Goal: Task Accomplishment & Management: Use online tool/utility

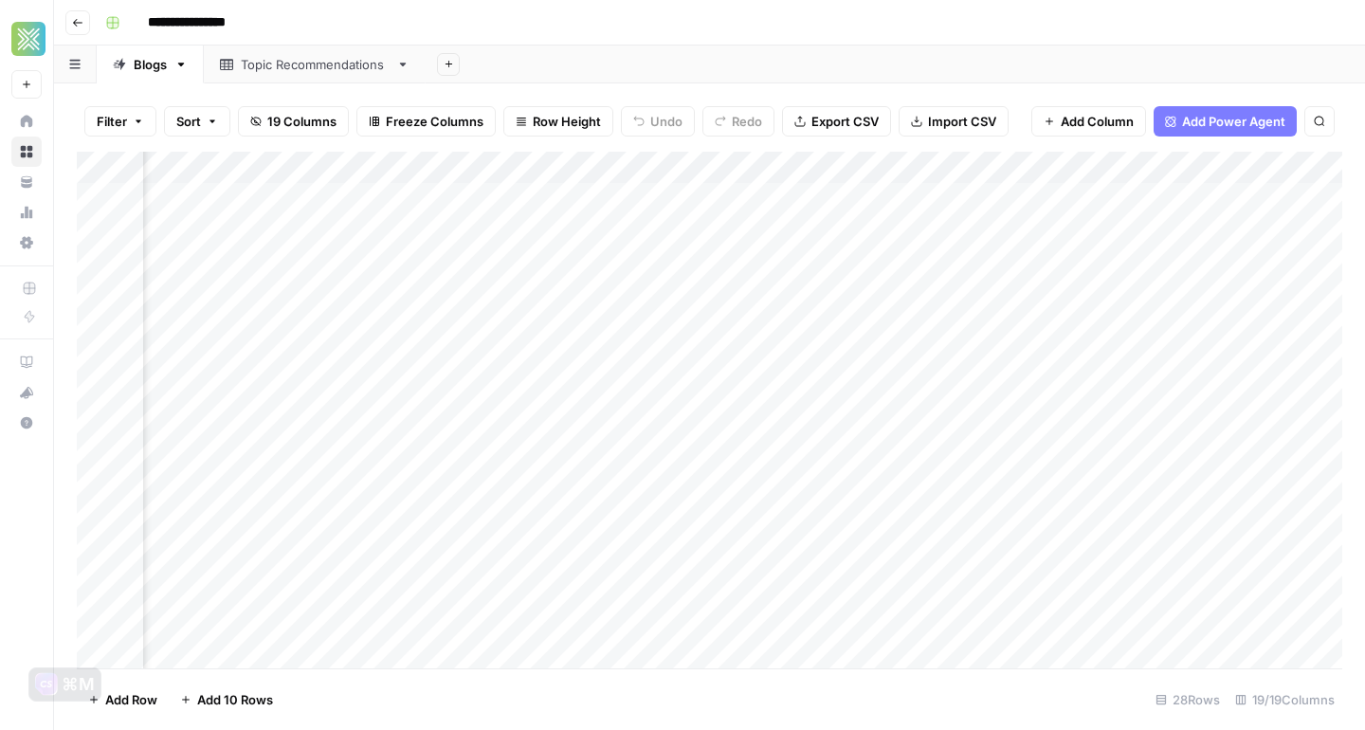
scroll to position [0, 2416]
click at [516, 360] on div "Add Column" at bounding box center [709, 410] width 1265 height 517
click at [359, 294] on div "Add Column" at bounding box center [709, 410] width 1265 height 517
click at [335, 297] on div "Add Column" at bounding box center [709, 410] width 1265 height 517
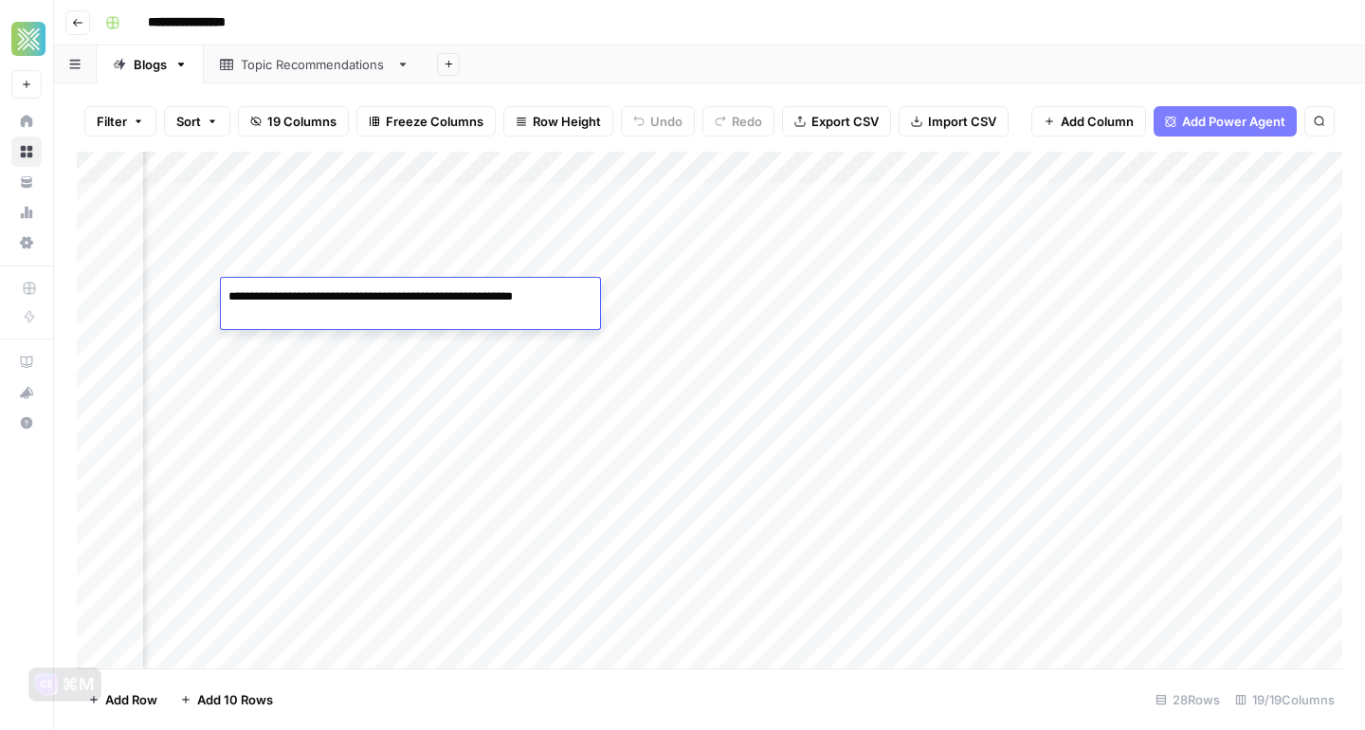
click at [528, 380] on div "Add Column" at bounding box center [709, 410] width 1265 height 517
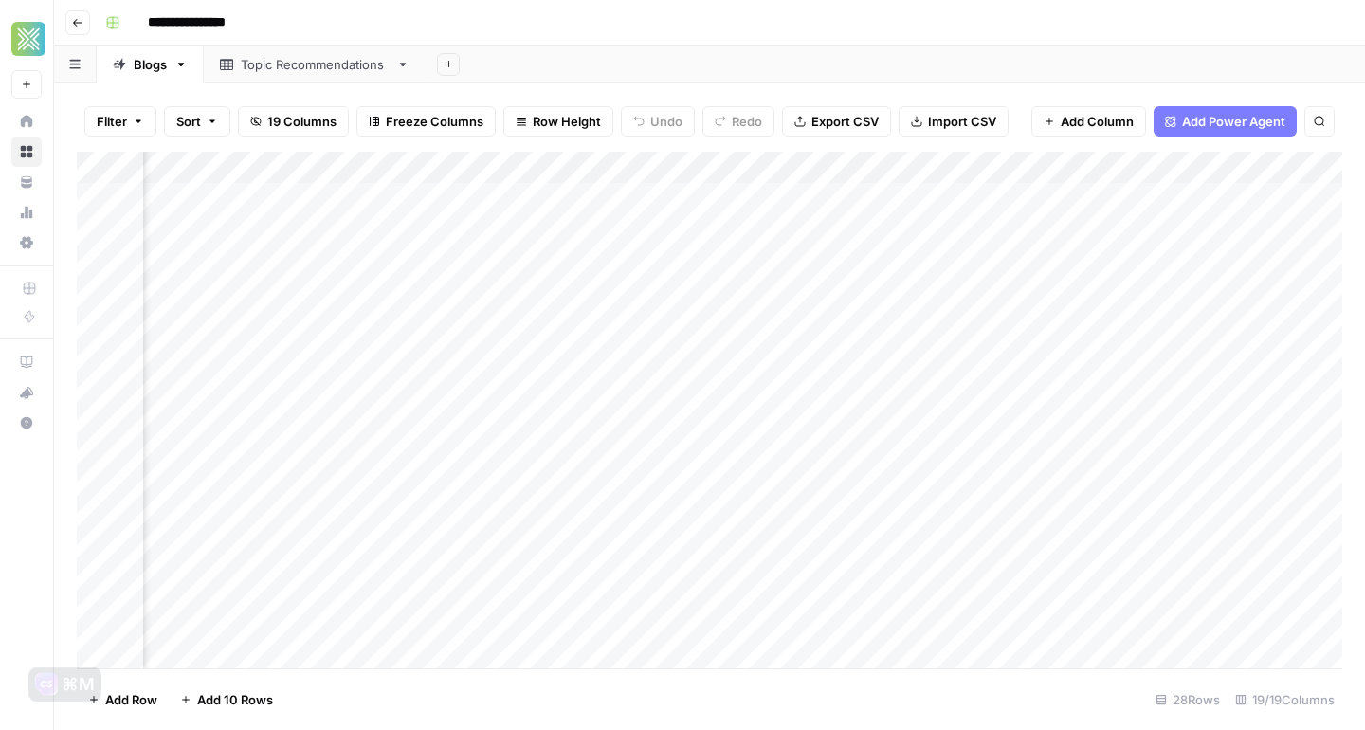
click at [497, 304] on div "Add Column" at bounding box center [709, 410] width 1265 height 517
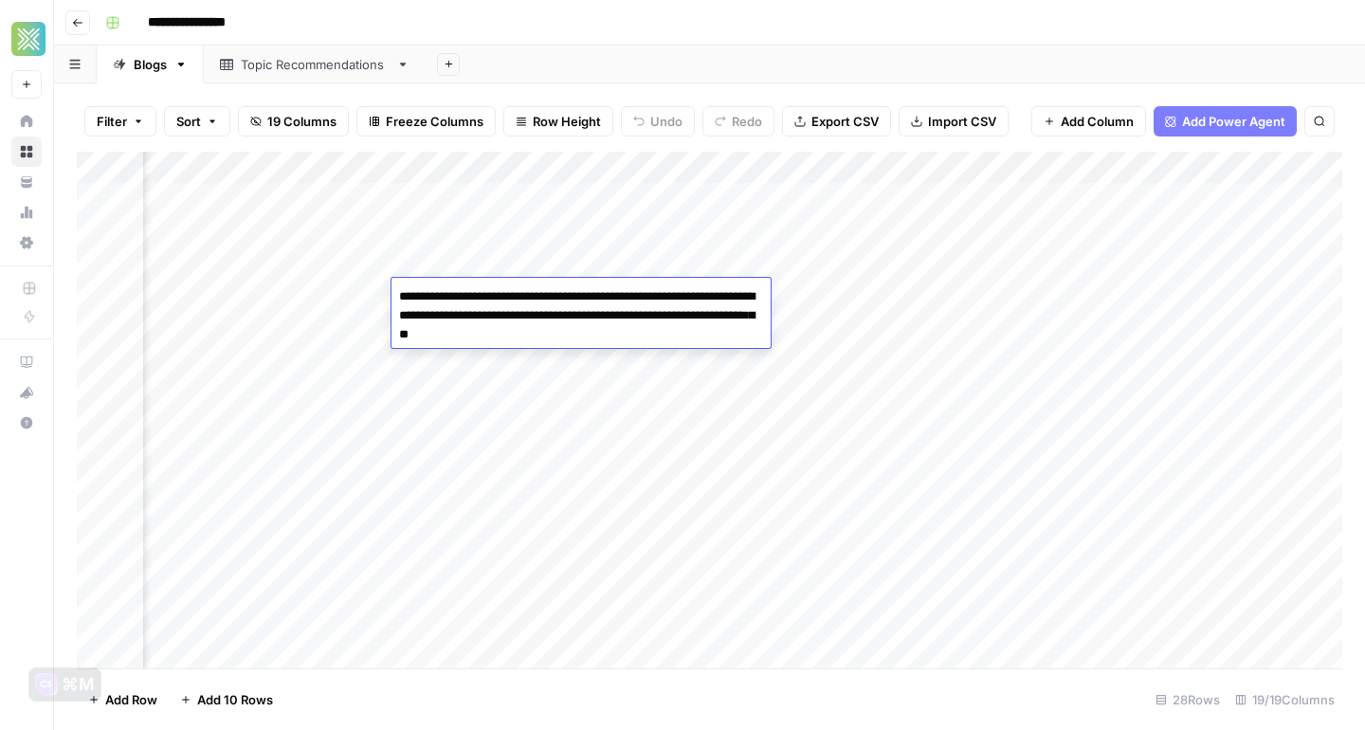
click at [318, 332] on div "Add Column" at bounding box center [709, 410] width 1265 height 517
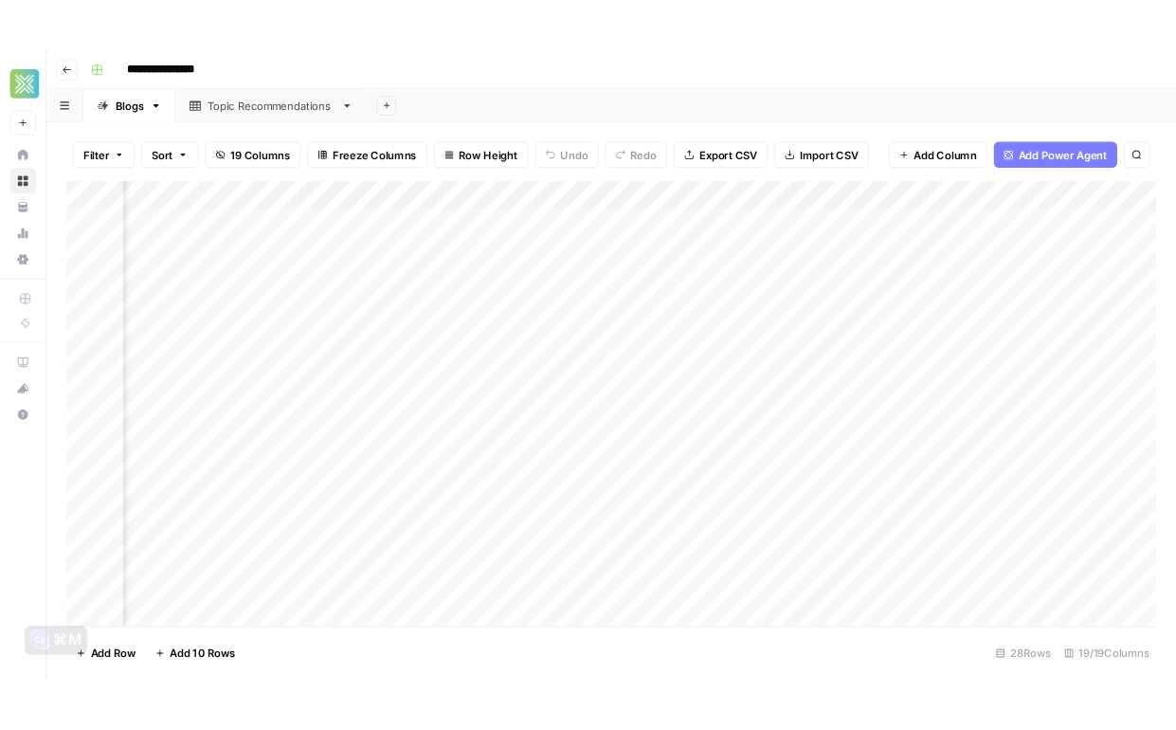
scroll to position [0, 1300]
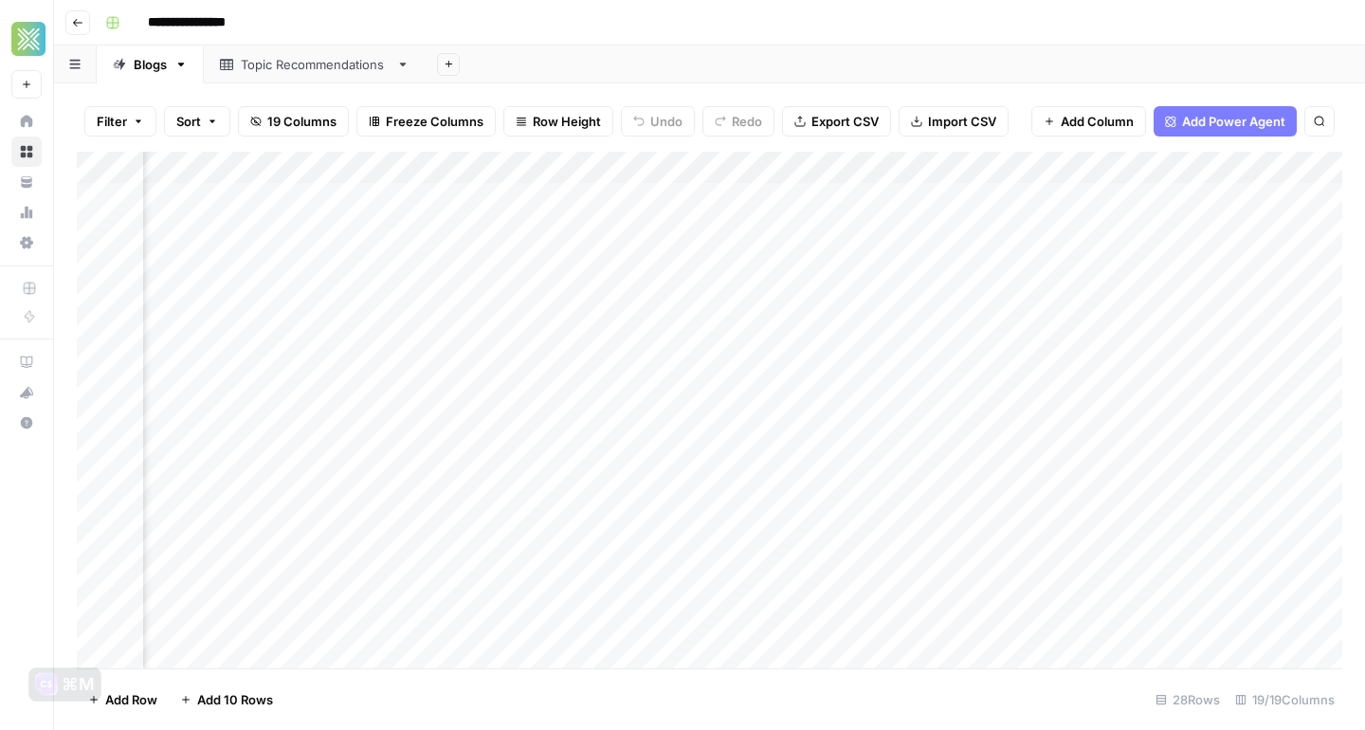
click at [728, 299] on div "Add Column" at bounding box center [709, 410] width 1265 height 517
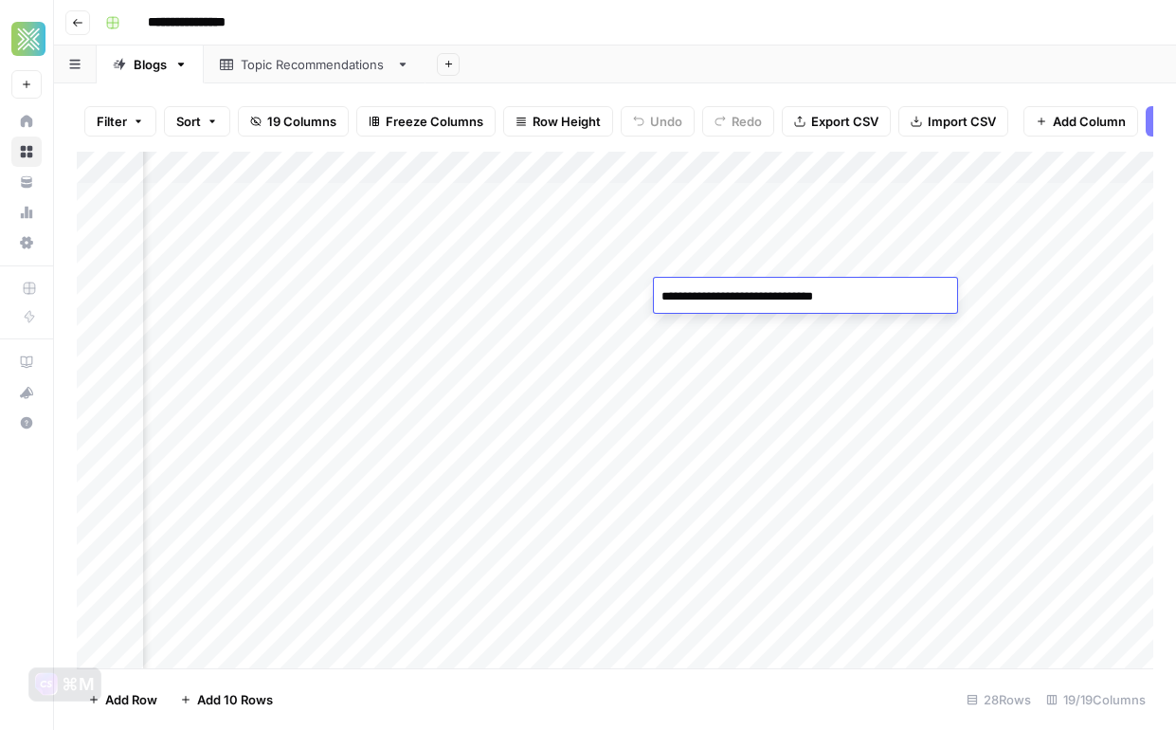
click at [620, 299] on div "Add Column" at bounding box center [615, 410] width 1077 height 517
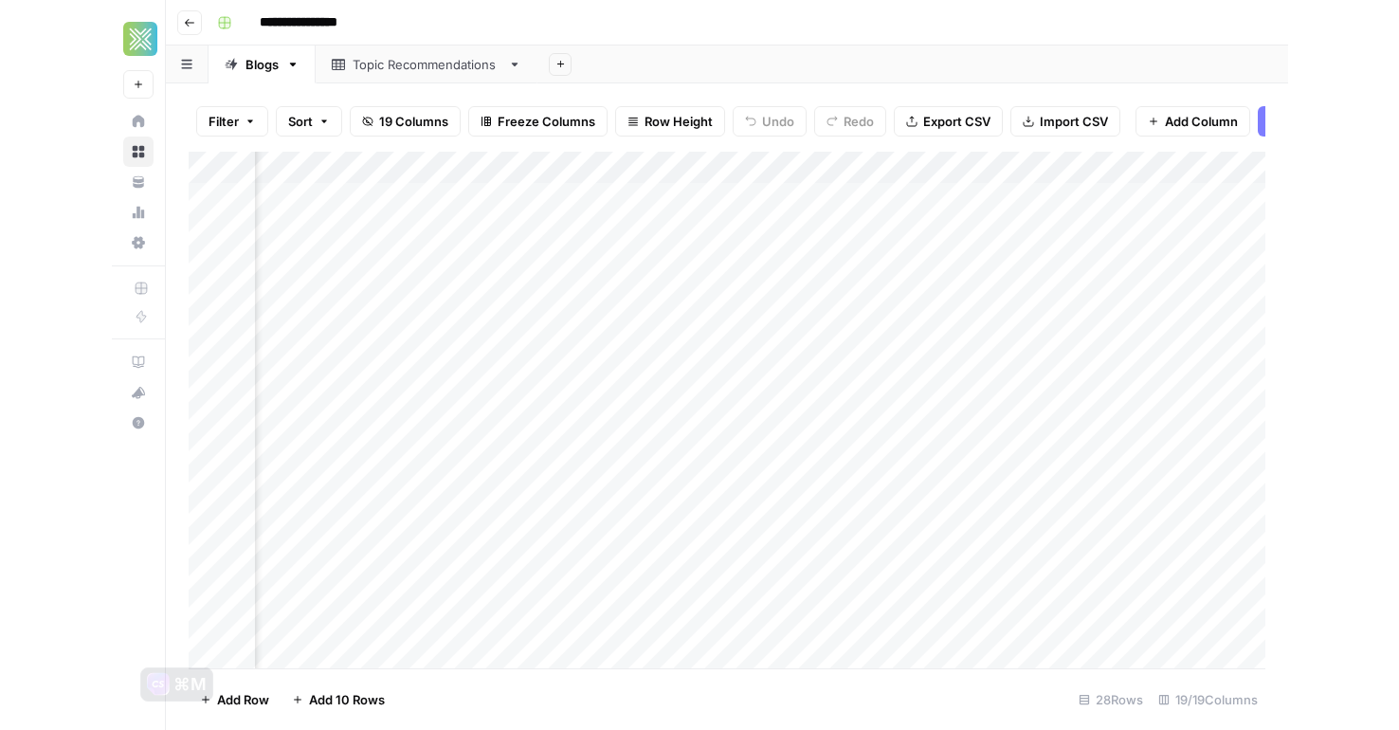
scroll to position [0, 2605]
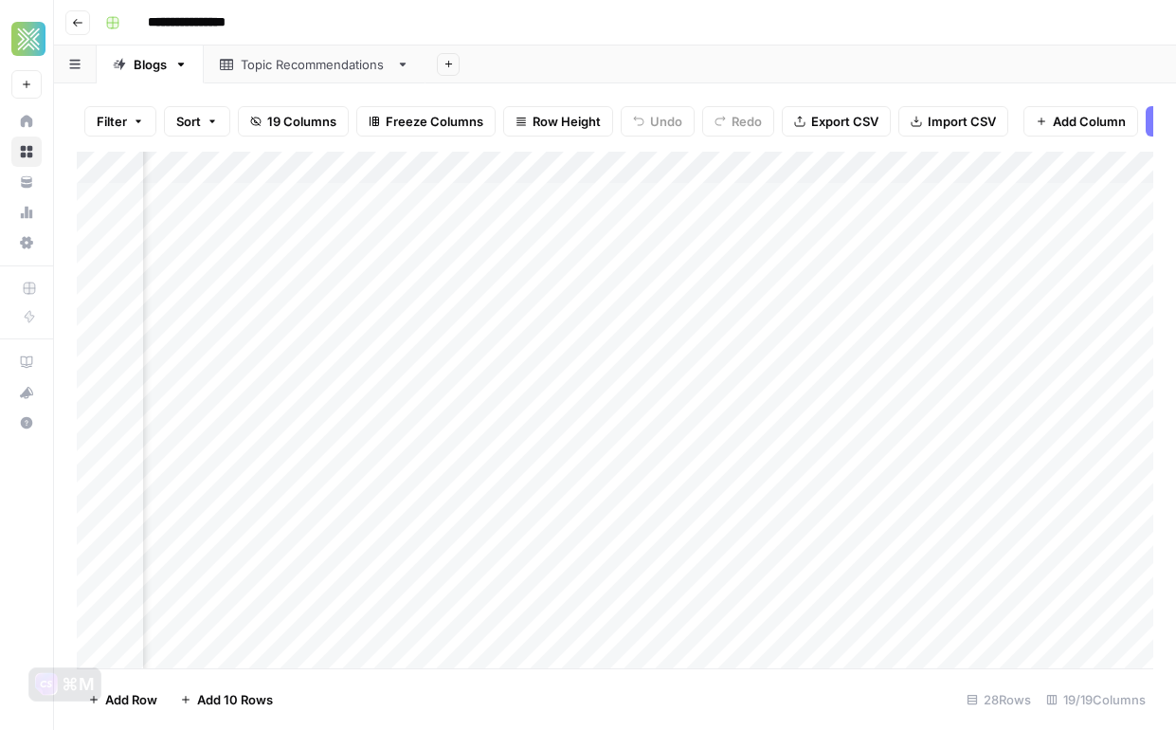
click at [785, 295] on div "Add Column" at bounding box center [615, 410] width 1077 height 517
click at [941, 293] on div "Add Column" at bounding box center [615, 410] width 1077 height 517
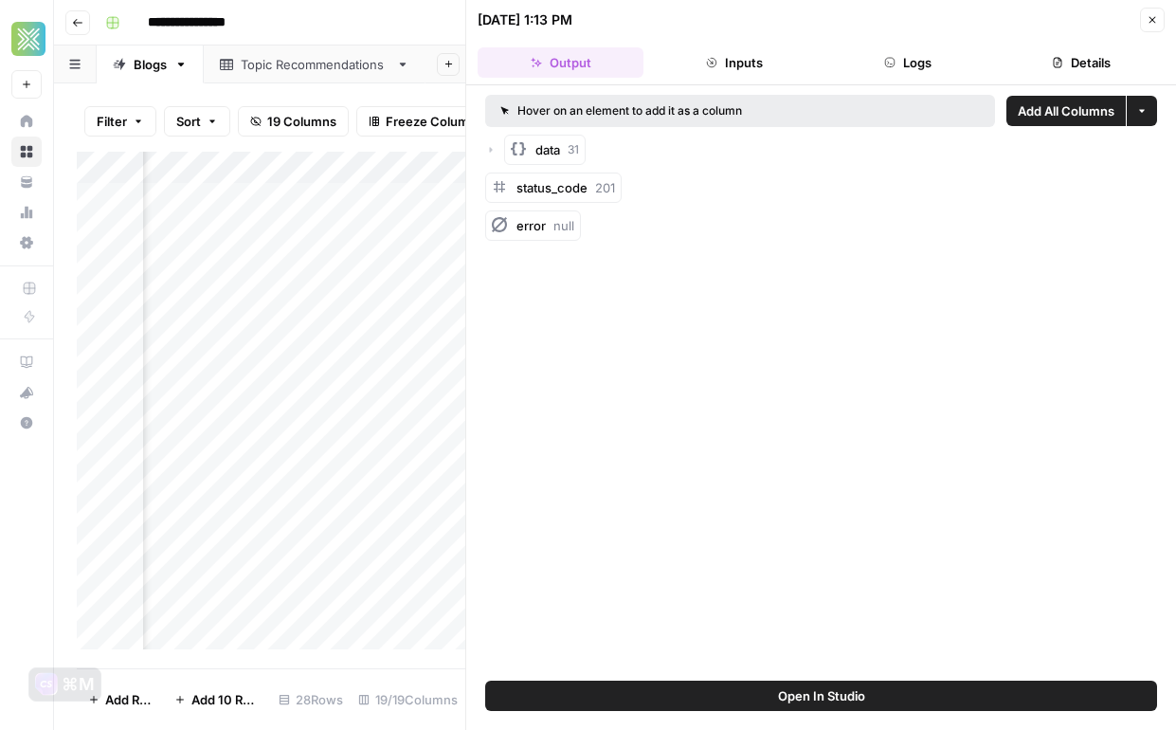
click at [1150, 27] on button "Close" at bounding box center [1152, 20] width 25 height 25
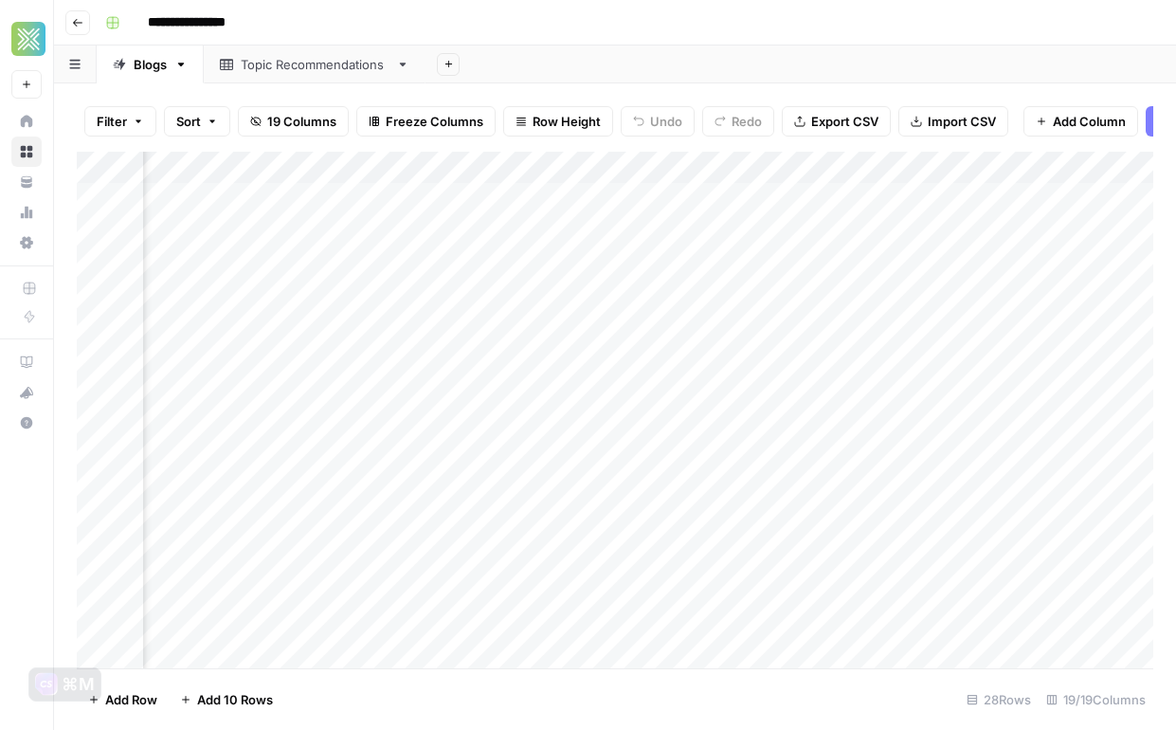
click at [683, 302] on div "Add Column" at bounding box center [615, 410] width 1077 height 517
click at [698, 300] on div "Add Column" at bounding box center [615, 410] width 1077 height 517
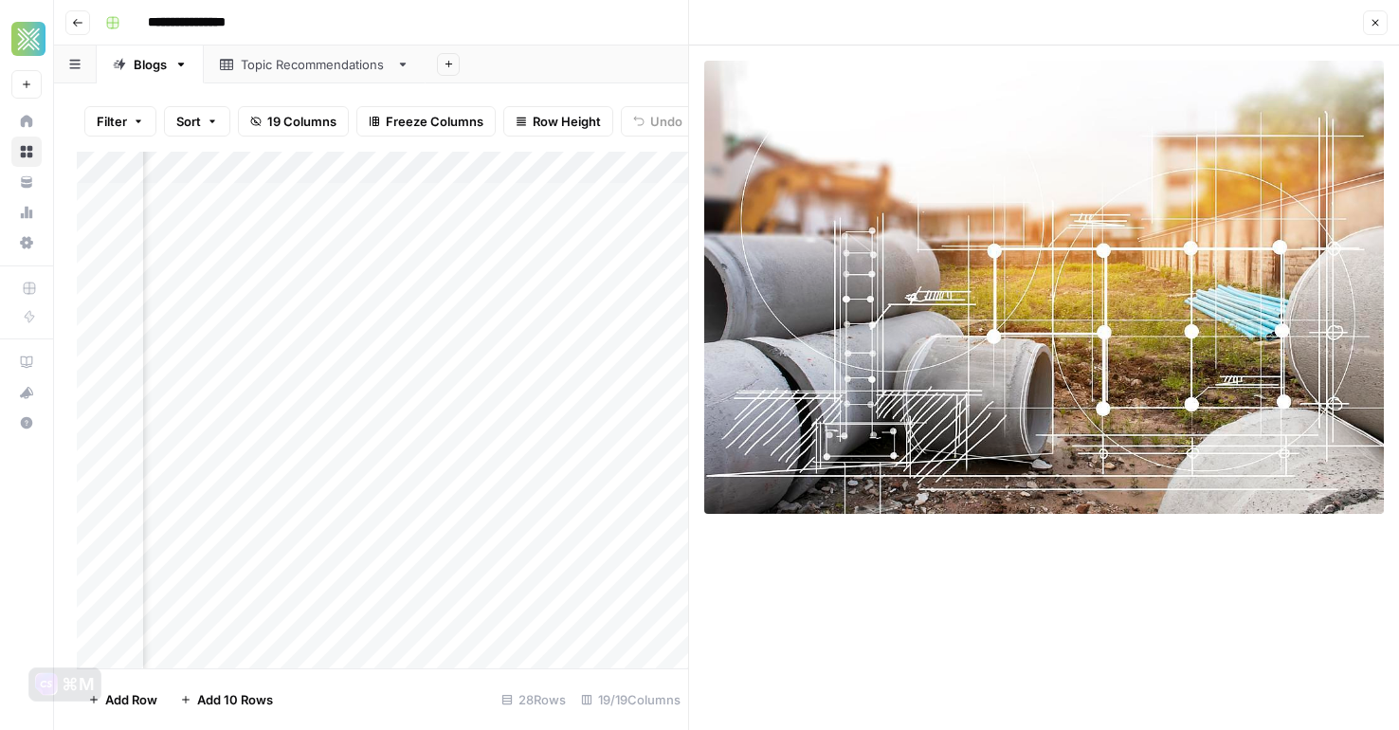
click at [1364, 22] on icon "button" at bounding box center [1374, 22] width 11 height 11
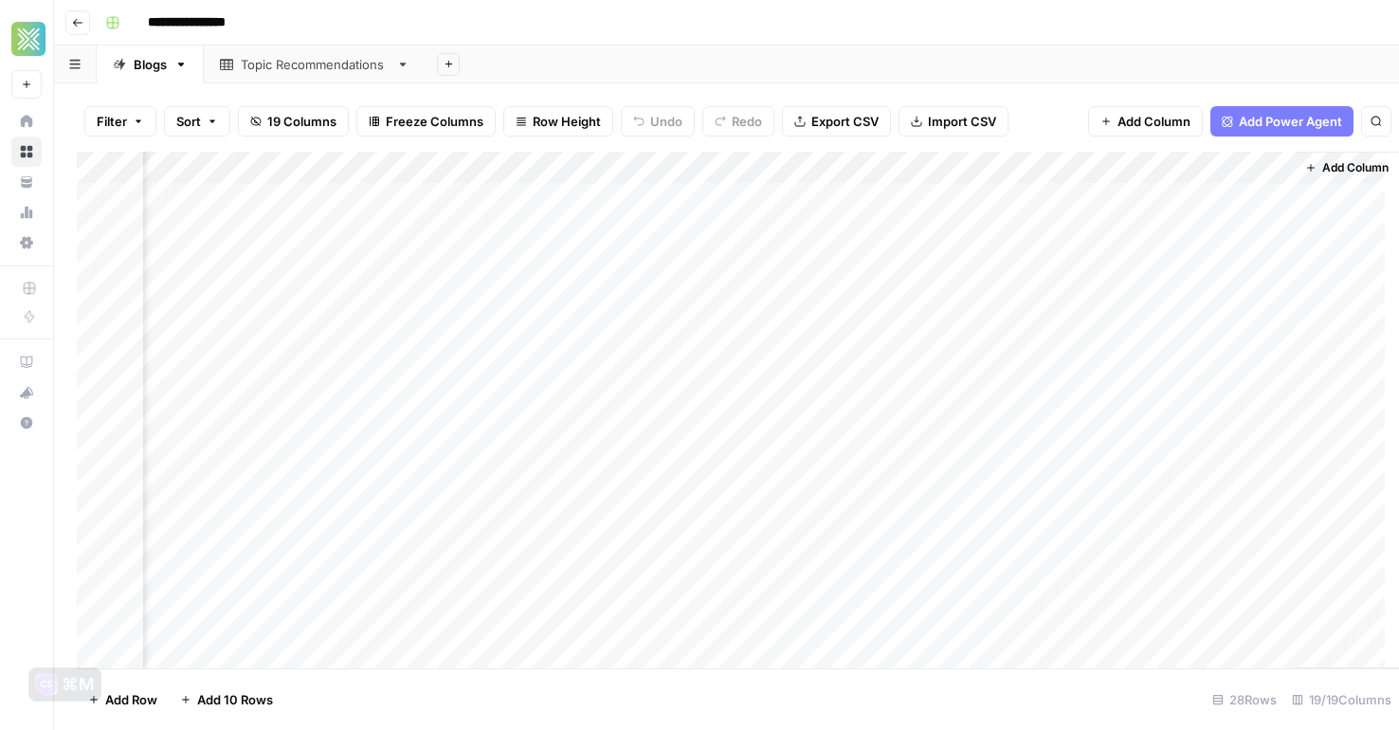
scroll to position [0, 2465]
click at [836, 360] on div "Add Column" at bounding box center [726, 410] width 1299 height 517
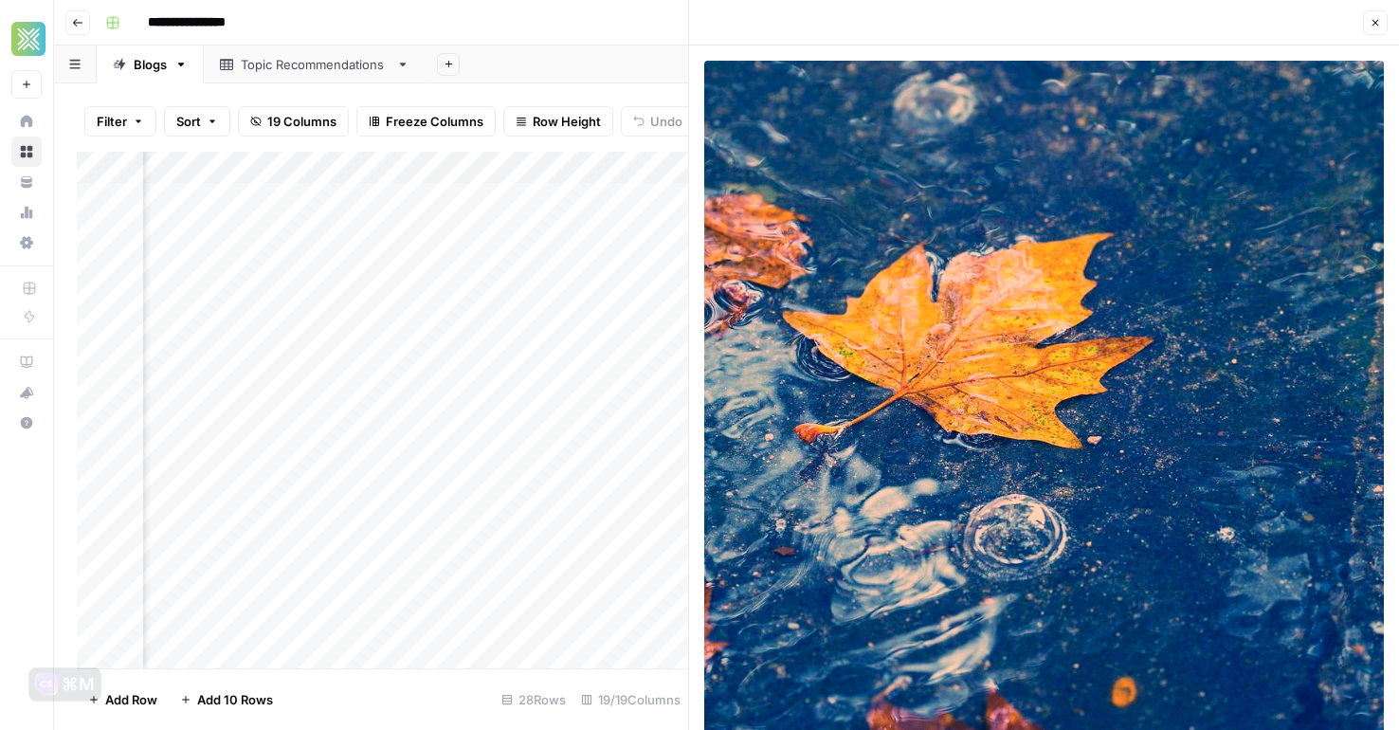
scroll to position [34, 0]
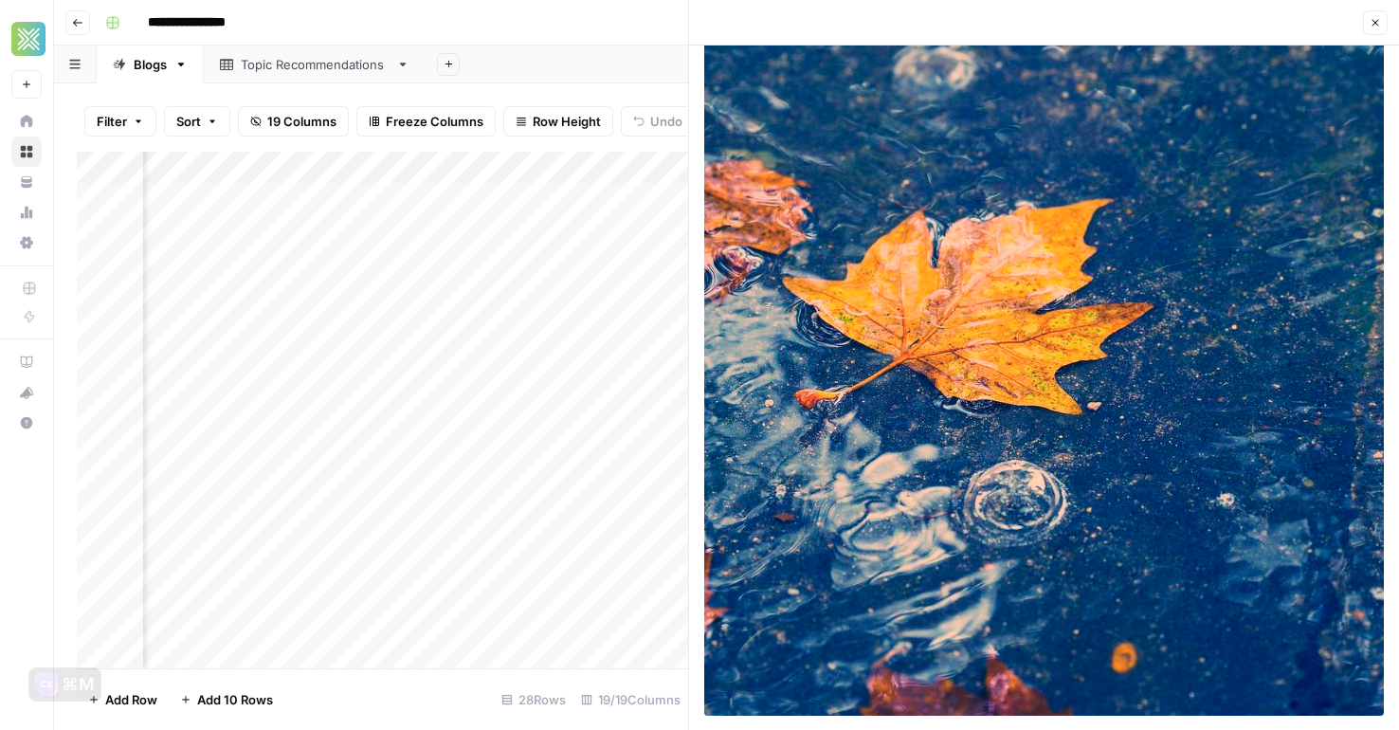
click at [1364, 27] on icon "button" at bounding box center [1374, 22] width 11 height 11
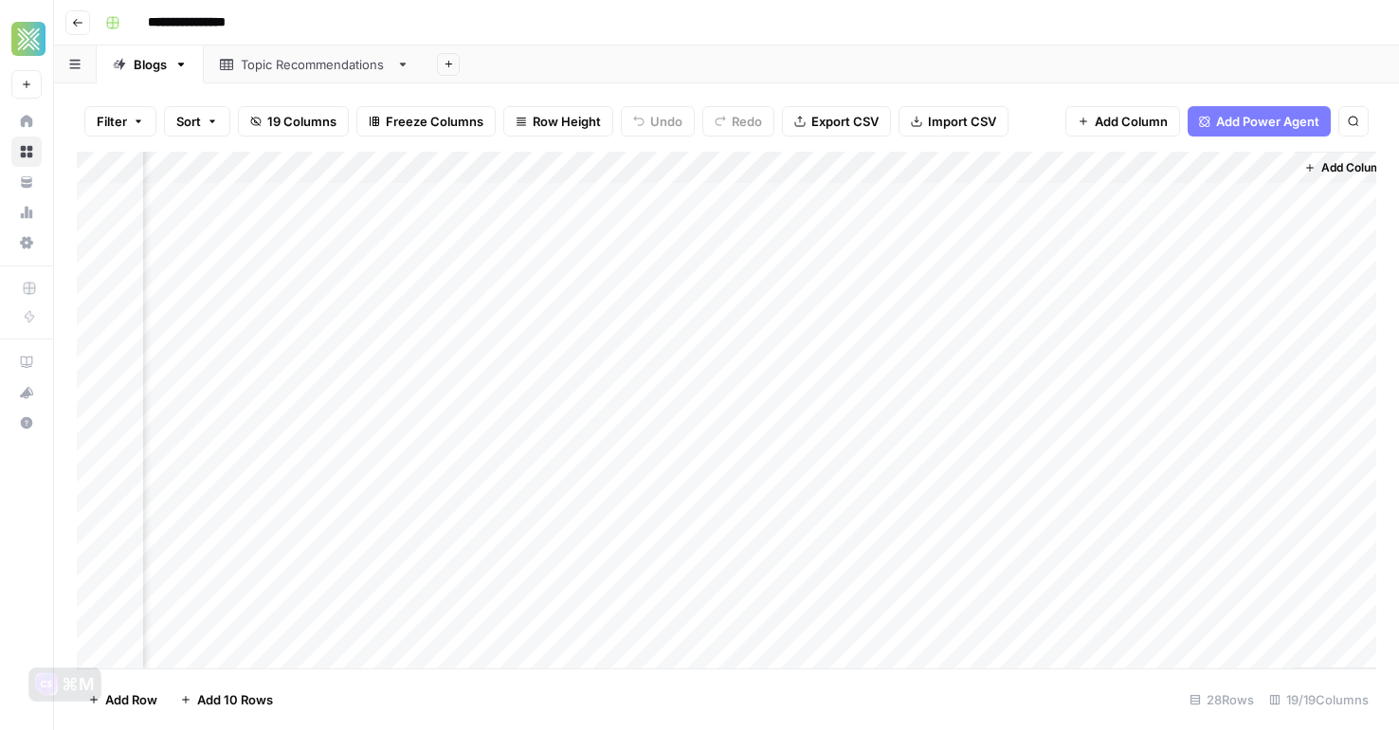
click at [272, 359] on div "Add Column" at bounding box center [726, 410] width 1299 height 517
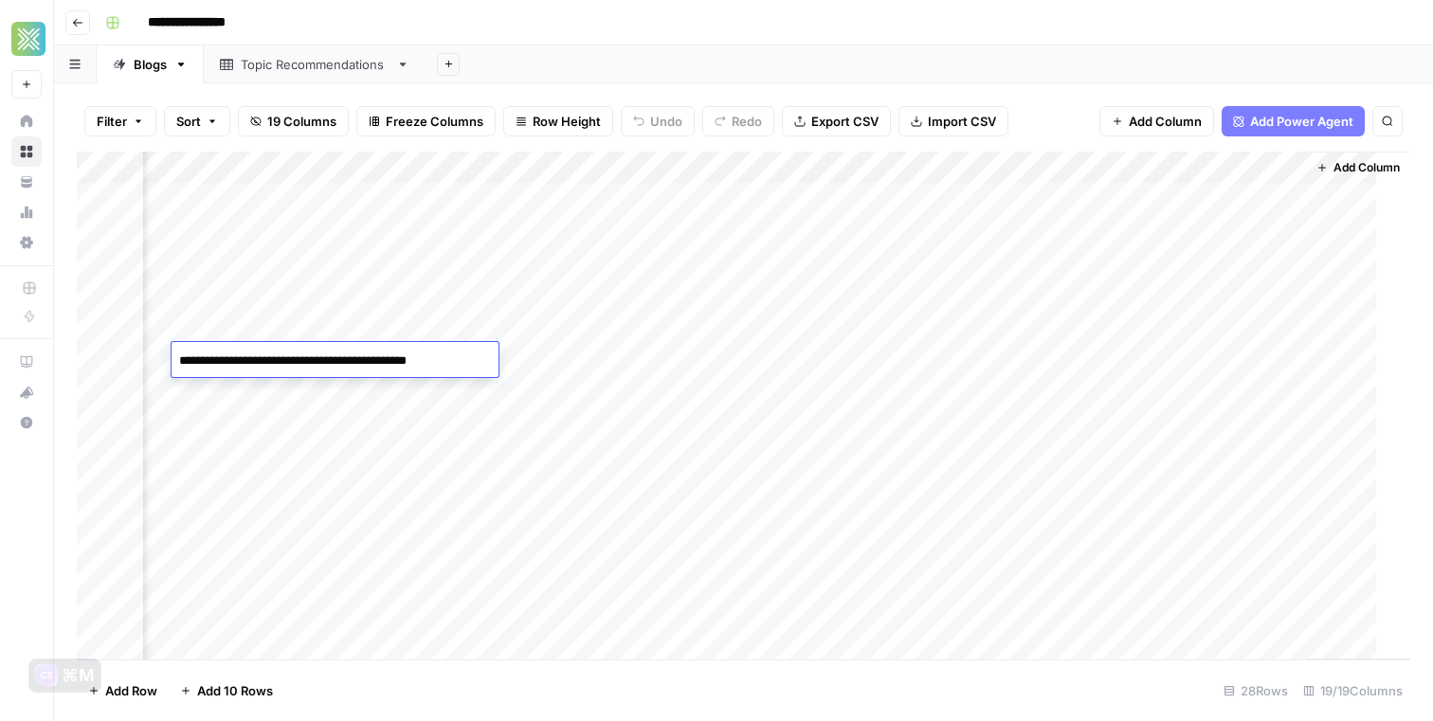
scroll to position [0, 2454]
click at [417, 416] on div "Add Column" at bounding box center [743, 406] width 1333 height 508
click at [464, 52] on div "Add Sheet" at bounding box center [929, 64] width 1007 height 38
click at [641, 65] on div "Add Sheet" at bounding box center [929, 64] width 1007 height 38
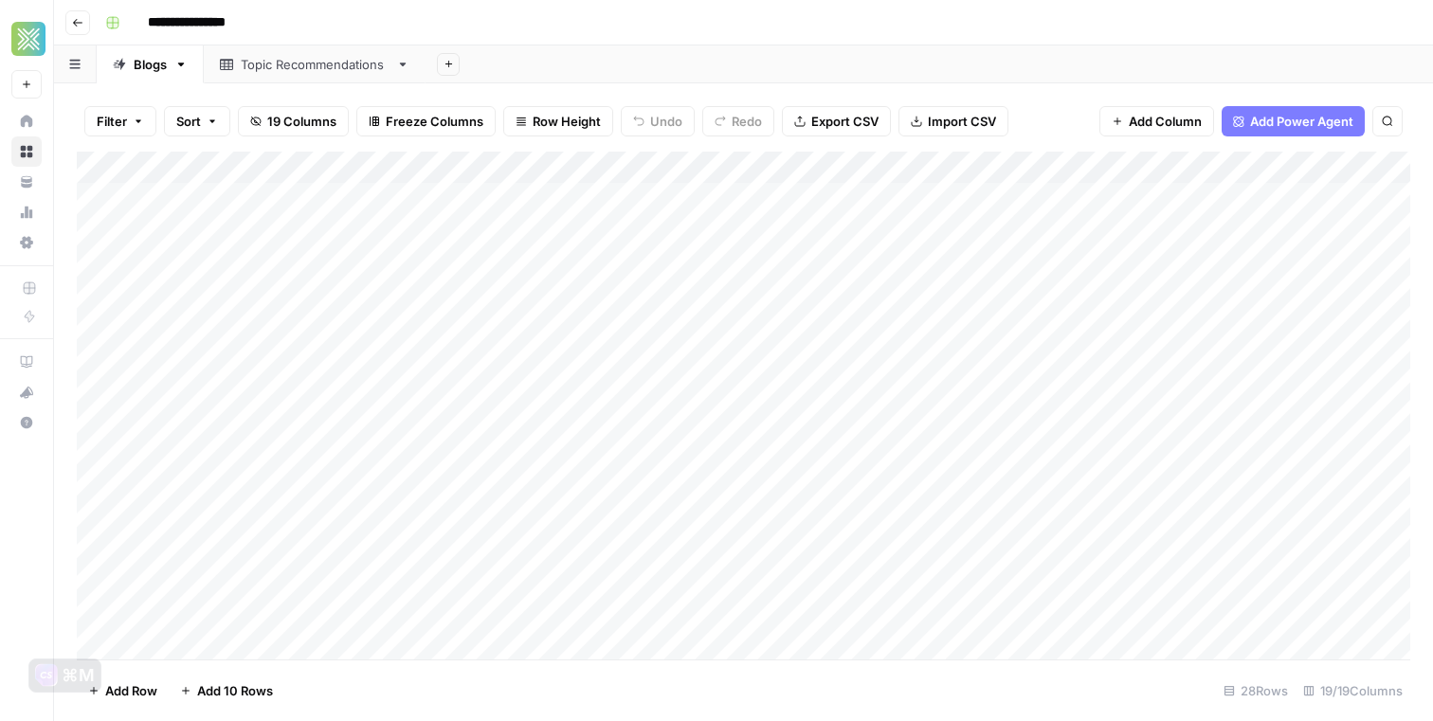
click at [503, 483] on div "Add Column" at bounding box center [743, 406] width 1333 height 508
click at [508, 383] on div "Add Column" at bounding box center [743, 406] width 1333 height 508
type input "**********"
click at [579, 394] on div "Add Column" at bounding box center [743, 406] width 1333 height 508
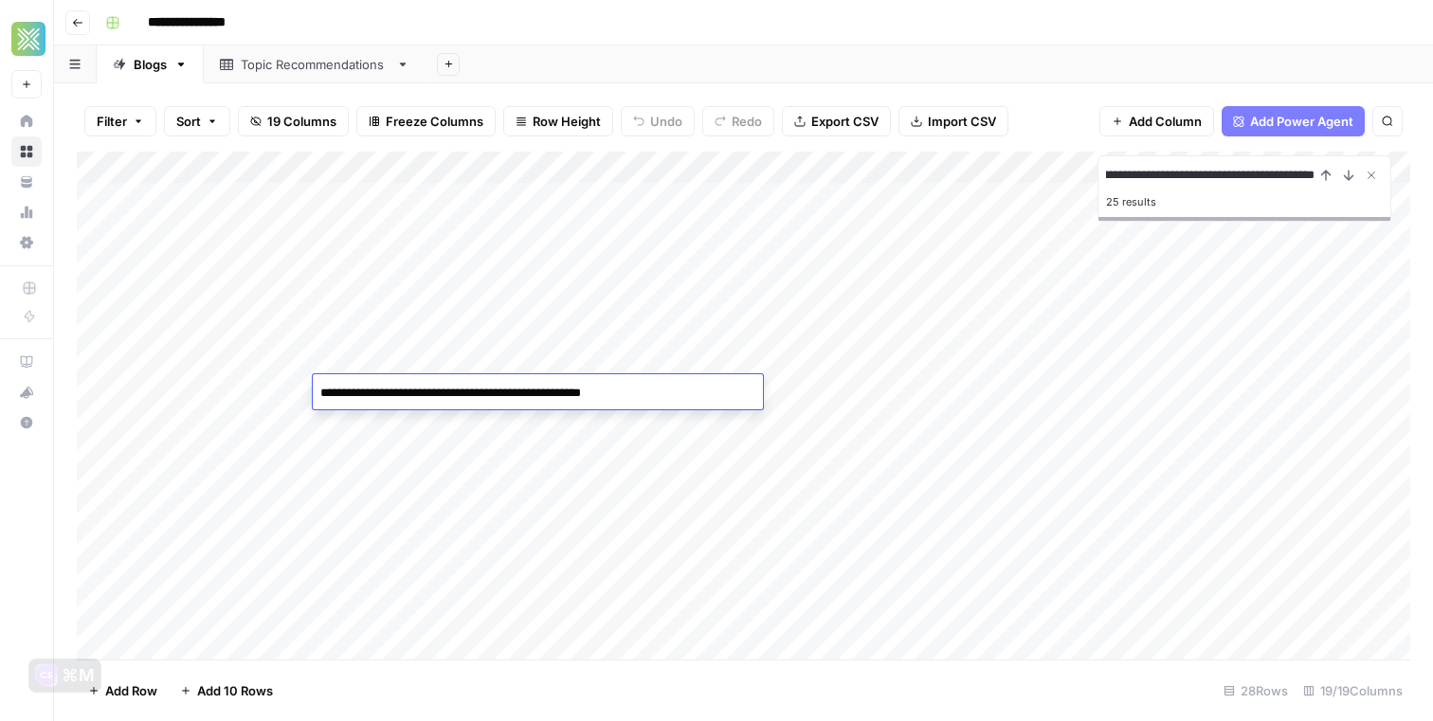
scroll to position [0, 0]
click at [801, 389] on div "Add Column" at bounding box center [743, 406] width 1333 height 508
click at [541, 399] on div "Add Column" at bounding box center [743, 406] width 1333 height 508
click at [1099, 390] on div "Add Column" at bounding box center [743, 406] width 1333 height 508
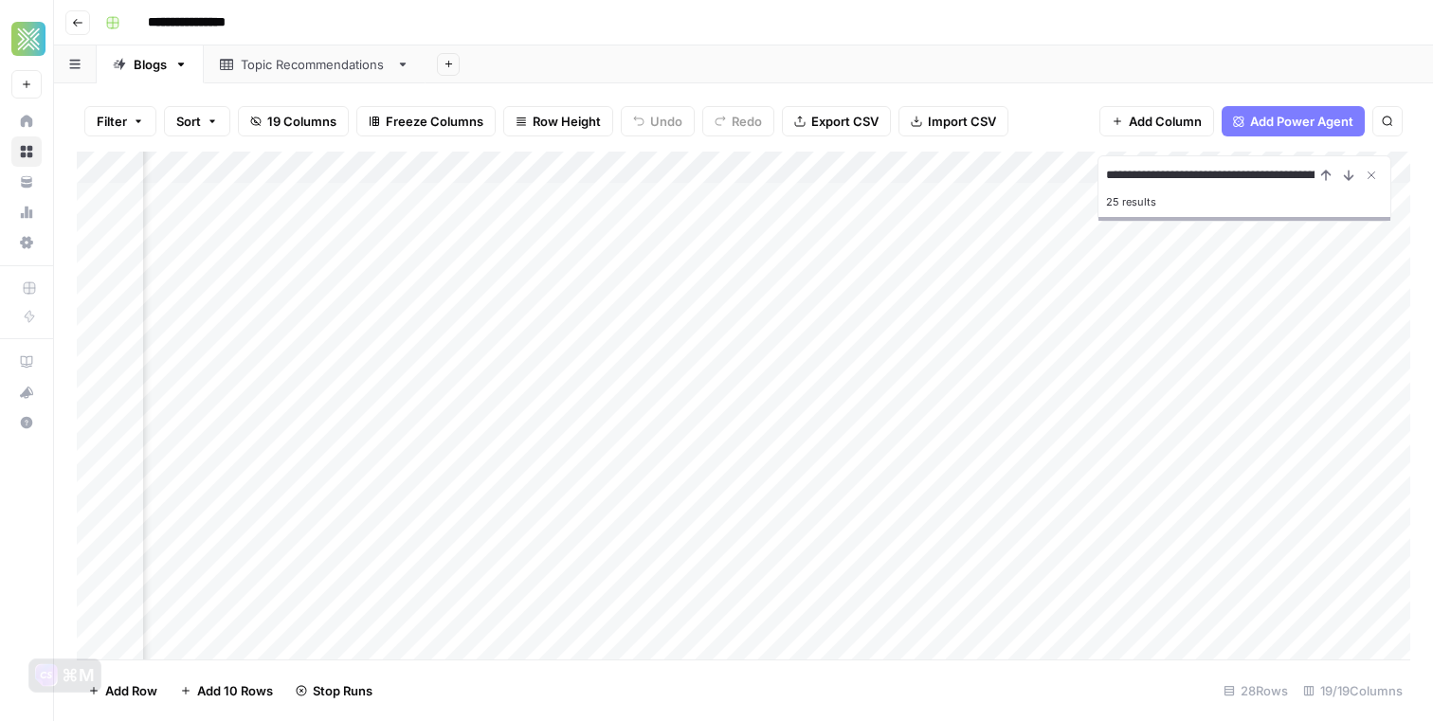
click at [1054, 429] on div "Add Column" at bounding box center [743, 406] width 1333 height 508
click at [752, 398] on div "Add Column" at bounding box center [743, 406] width 1333 height 508
click at [783, 391] on div "Add Column" at bounding box center [743, 406] width 1333 height 508
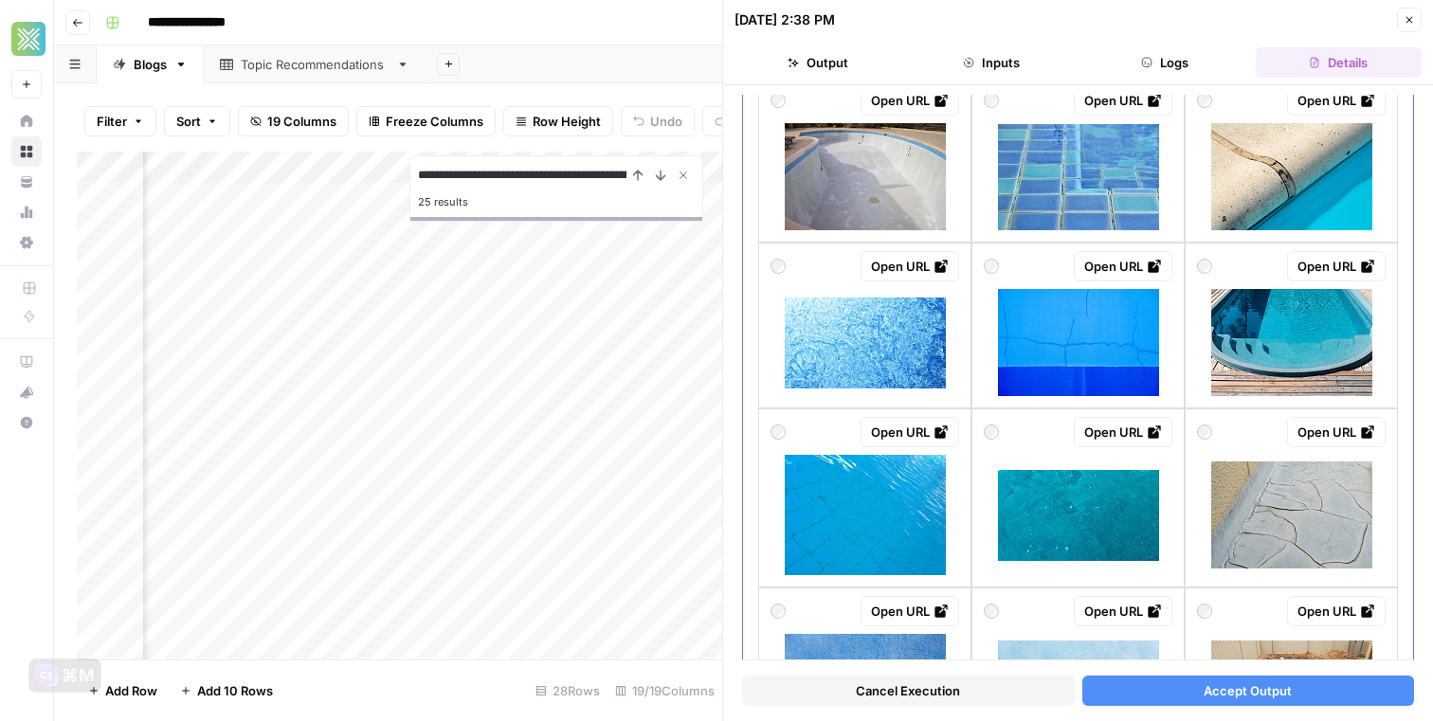
scroll to position [478, 0]
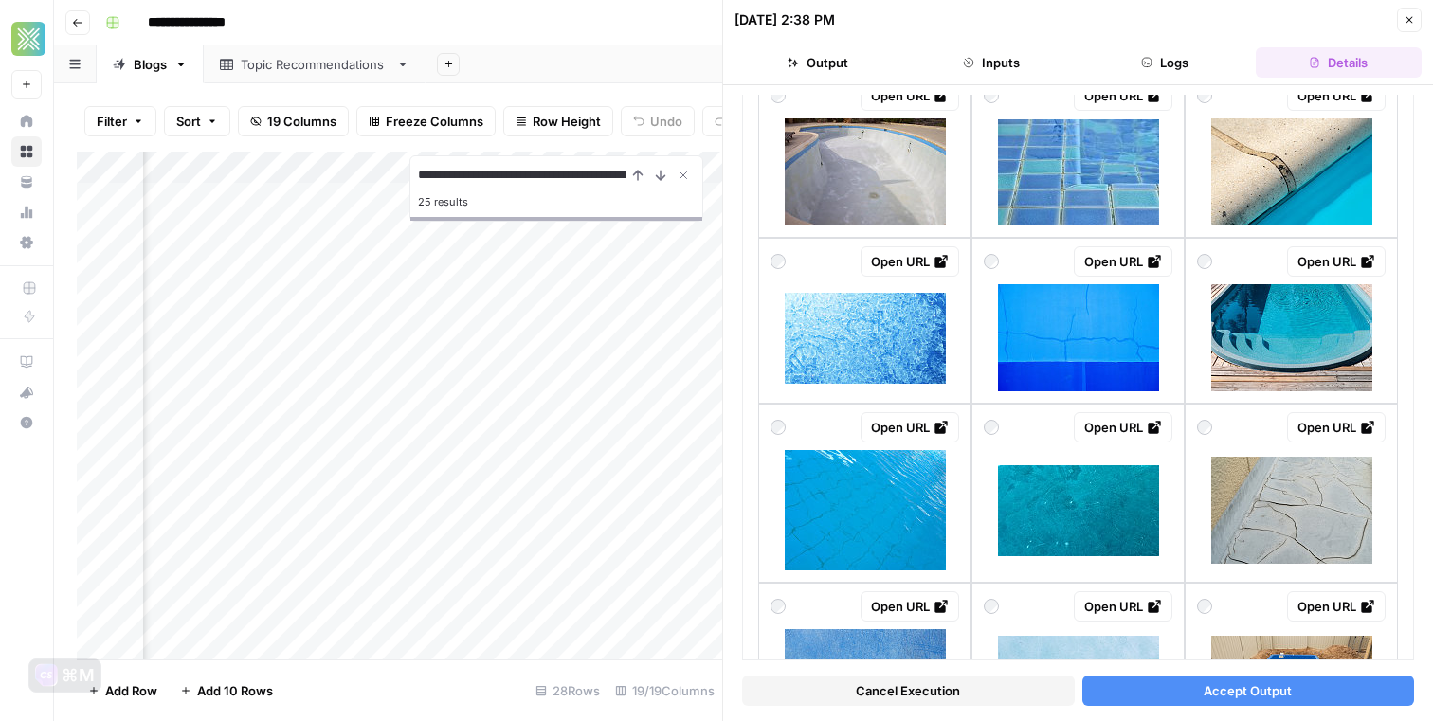
click at [650, 419] on div "Add Column" at bounding box center [399, 406] width 645 height 508
click at [1364, 19] on button "Close" at bounding box center [1409, 20] width 25 height 25
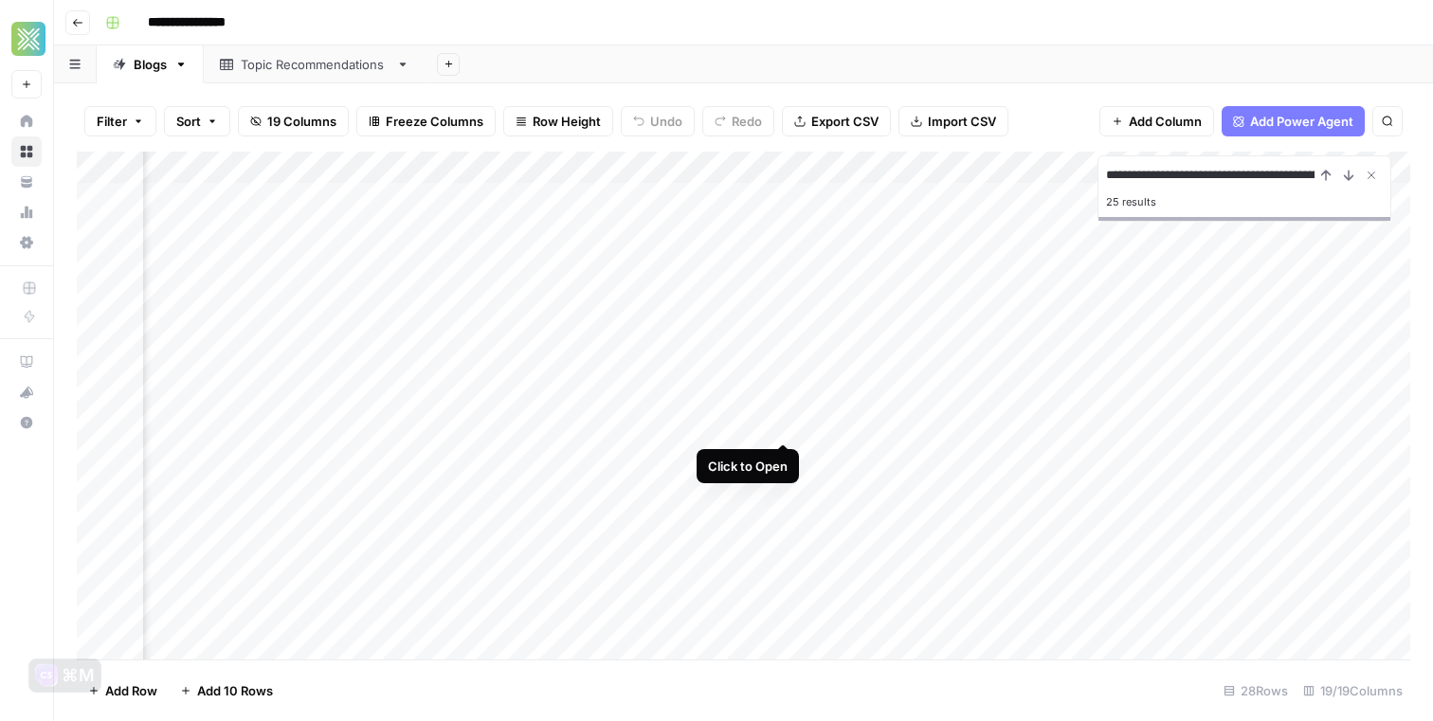
click at [786, 419] on div "Add Column" at bounding box center [743, 406] width 1333 height 508
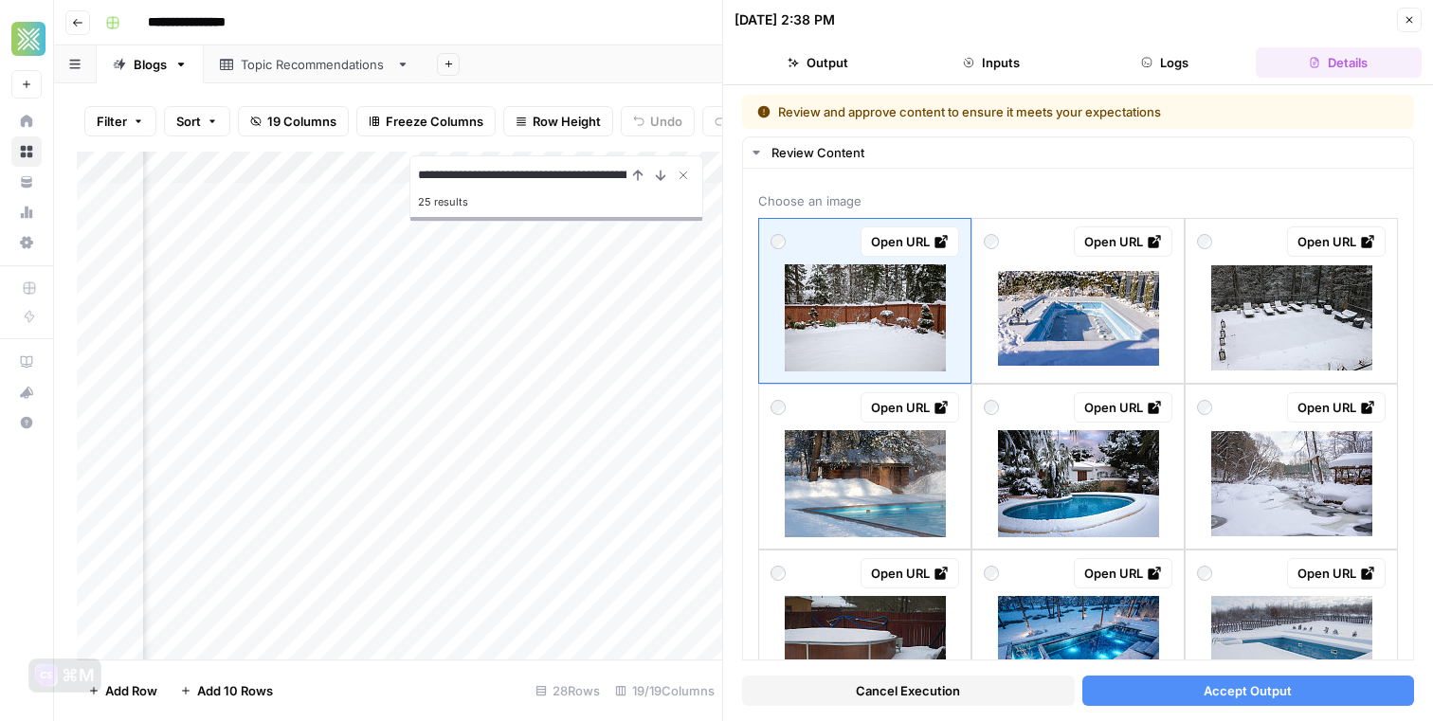
click at [1364, 18] on icon "button" at bounding box center [1409, 19] width 11 height 11
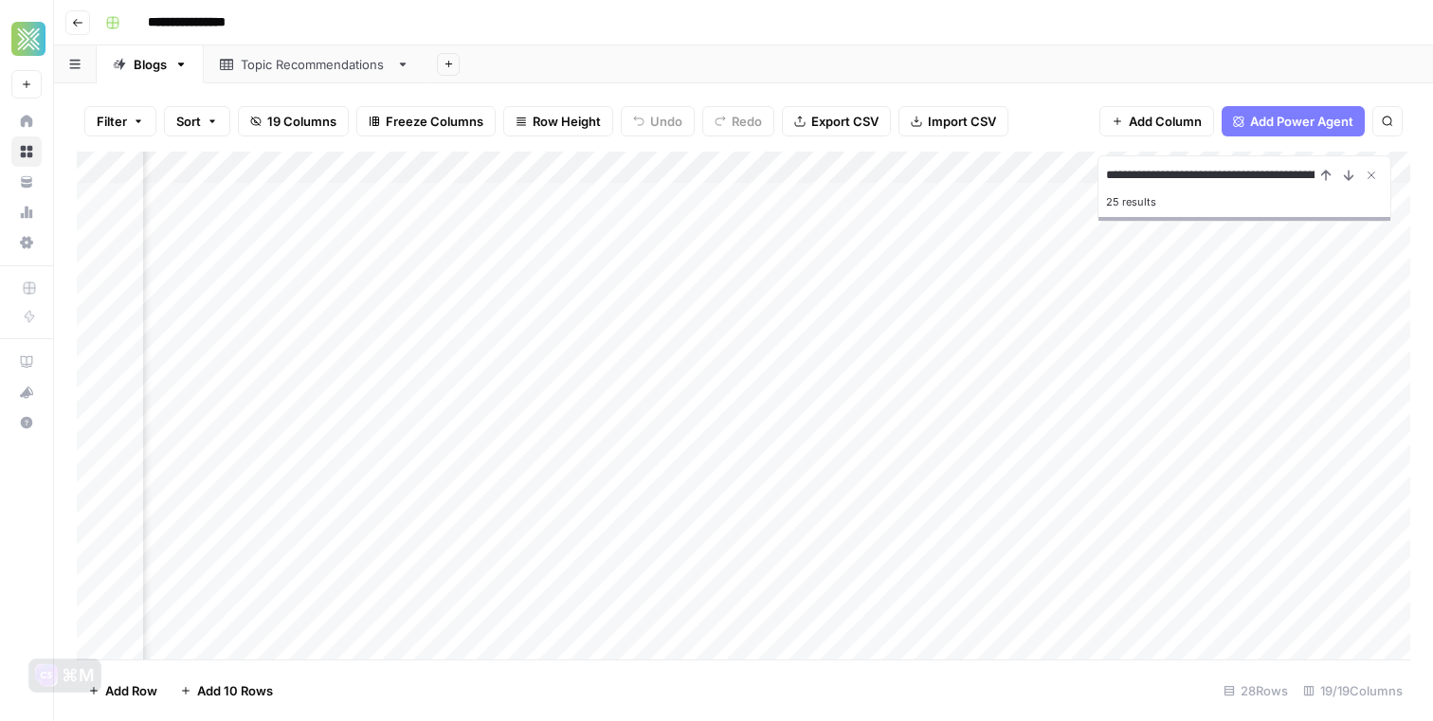
click at [589, 426] on div "Add Column" at bounding box center [743, 406] width 1333 height 508
click at [437, 425] on div "Add Column" at bounding box center [743, 406] width 1333 height 508
click at [801, 421] on div "Add Column" at bounding box center [743, 406] width 1333 height 508
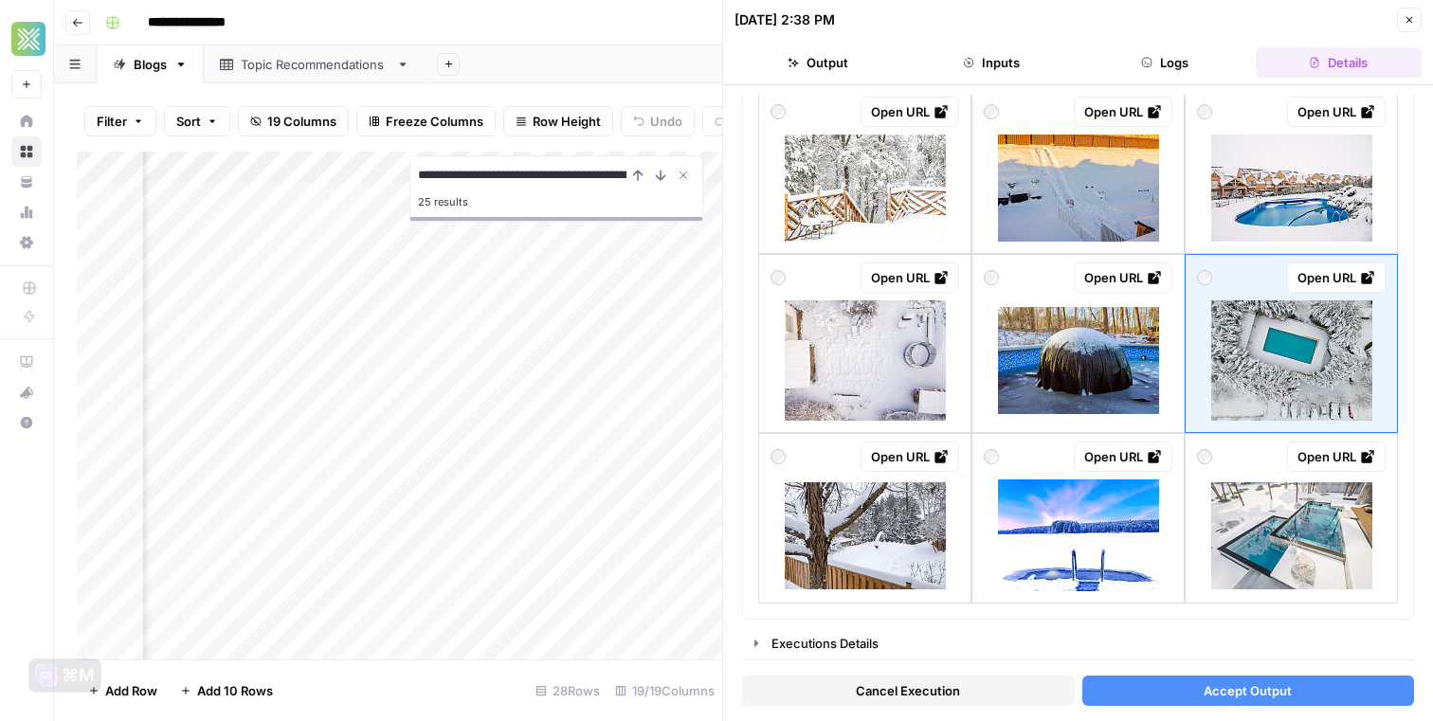
click at [1134, 694] on button "Accept Output" at bounding box center [1248, 691] width 333 height 30
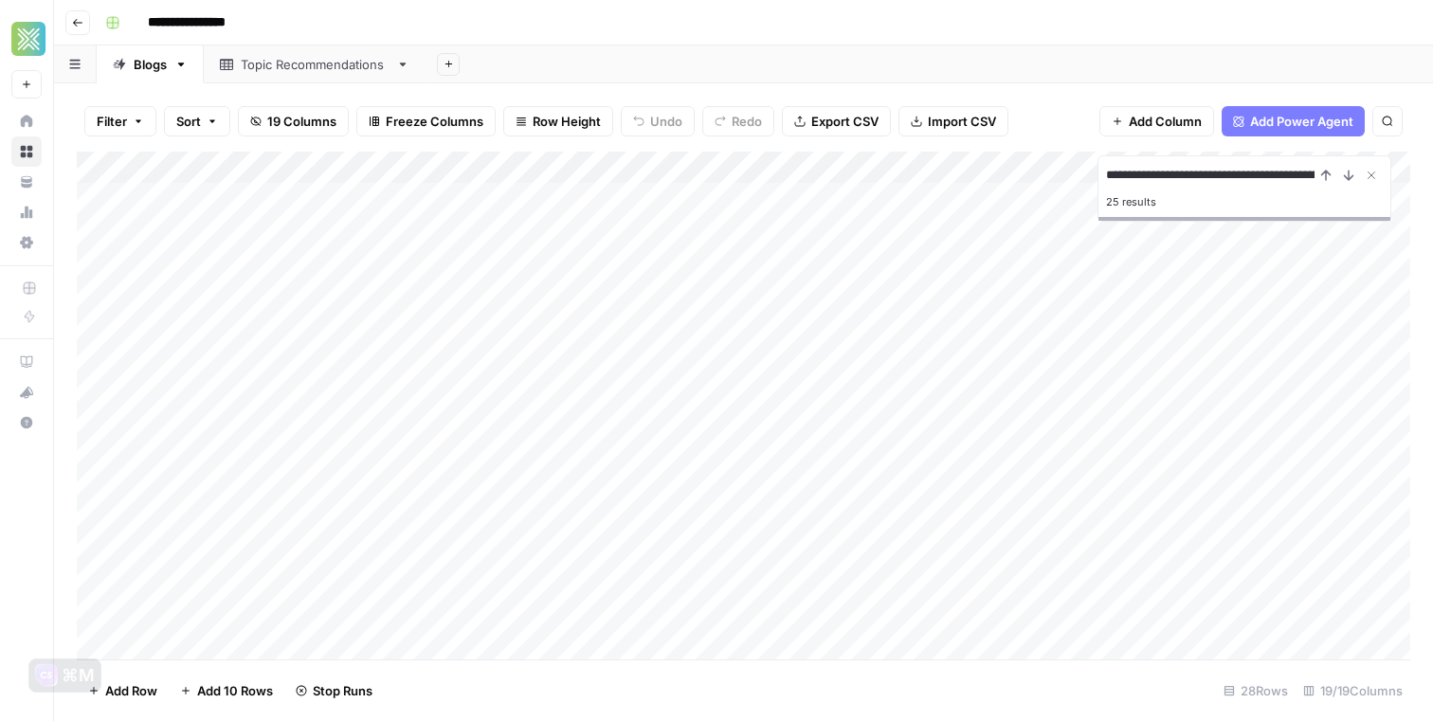
click at [476, 401] on div "Add Column" at bounding box center [743, 406] width 1333 height 508
click at [466, 414] on div "Add Column" at bounding box center [743, 406] width 1333 height 508
